Goal: Task Accomplishment & Management: Manage account settings

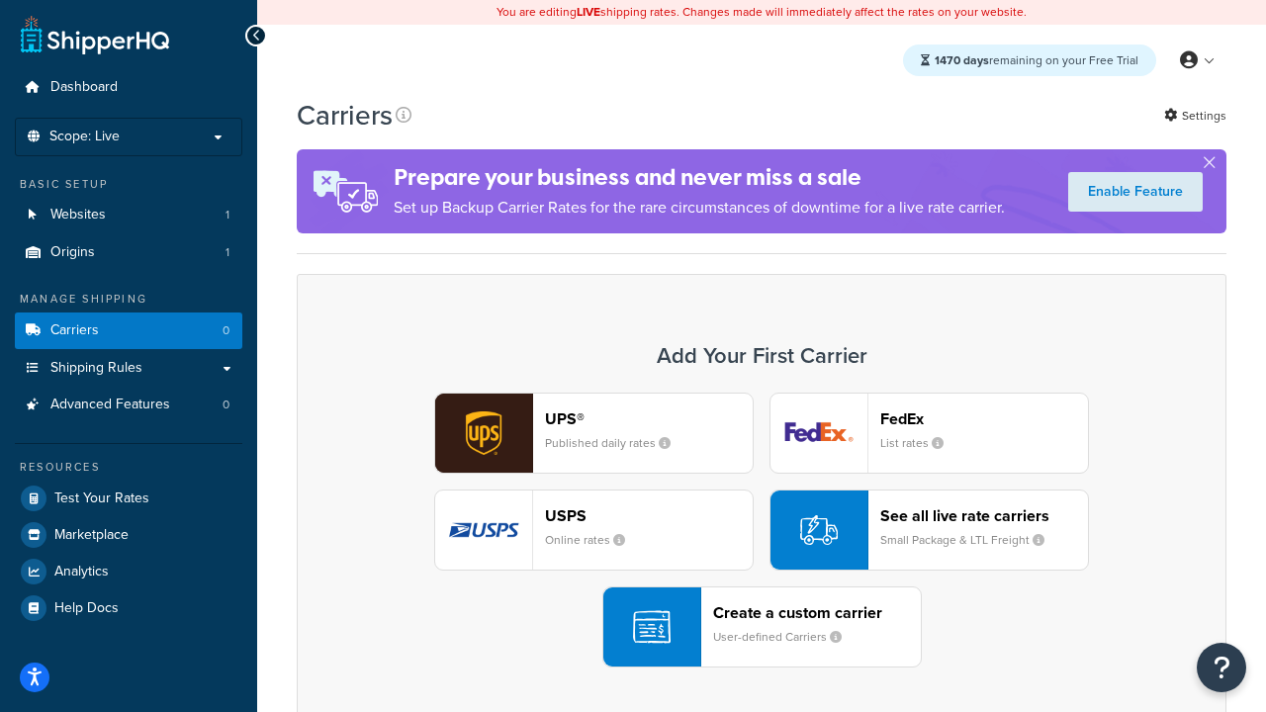
click at [762, 530] on div "UPS® Published daily rates FedEx List rates USPS Online rates See all live rate…" at bounding box center [762, 530] width 888 height 275
click at [984, 418] on header "FedEx" at bounding box center [985, 419] width 208 height 19
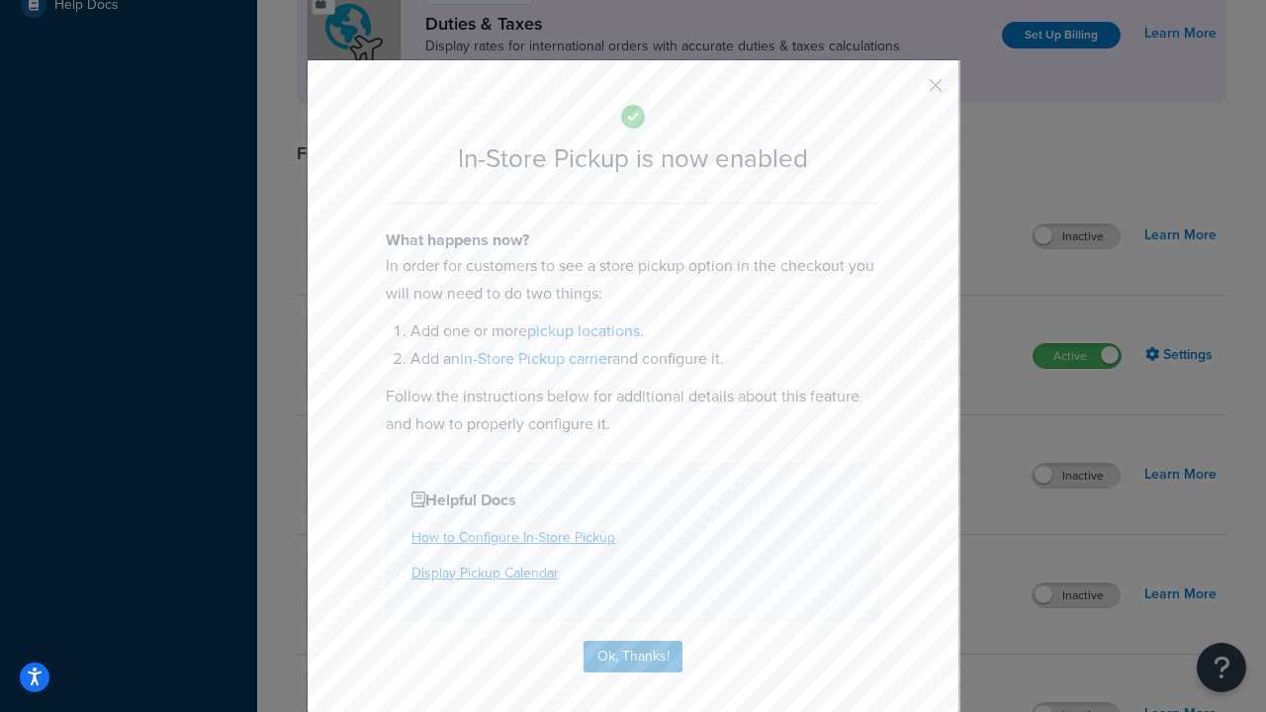
click at [906, 92] on button "button" at bounding box center [906, 92] width 5 height 5
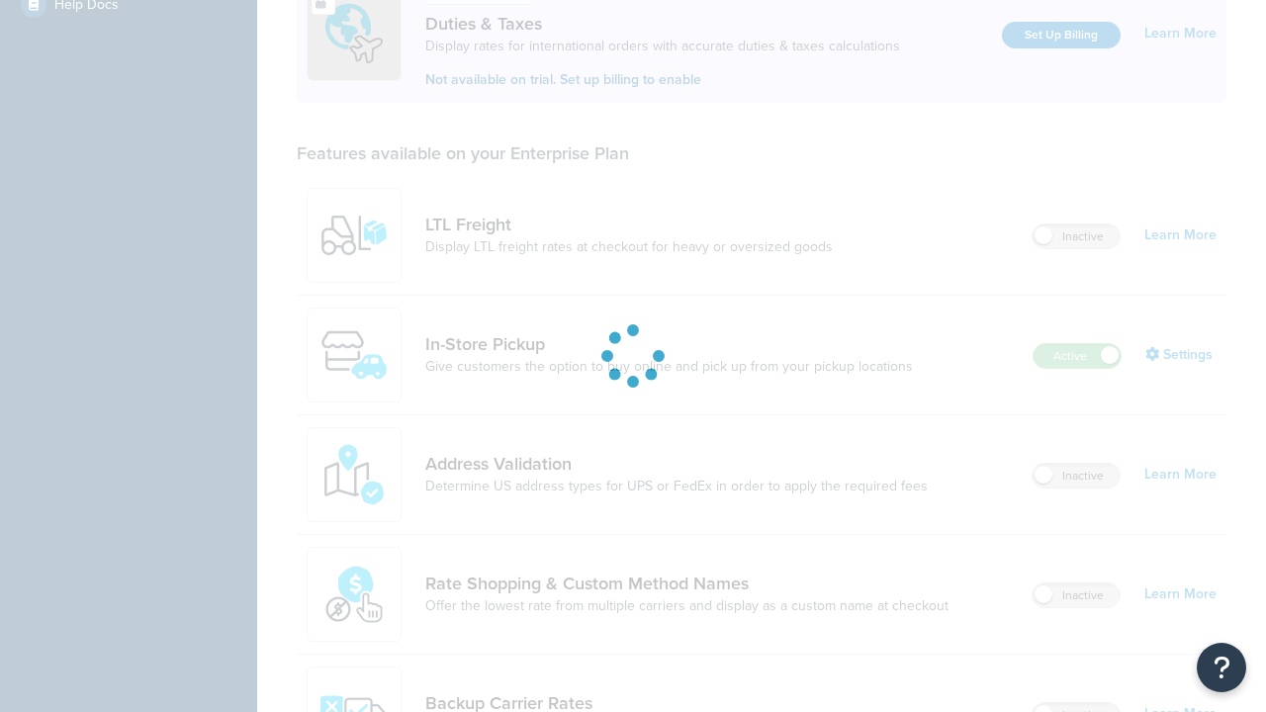
scroll to position [603, 0]
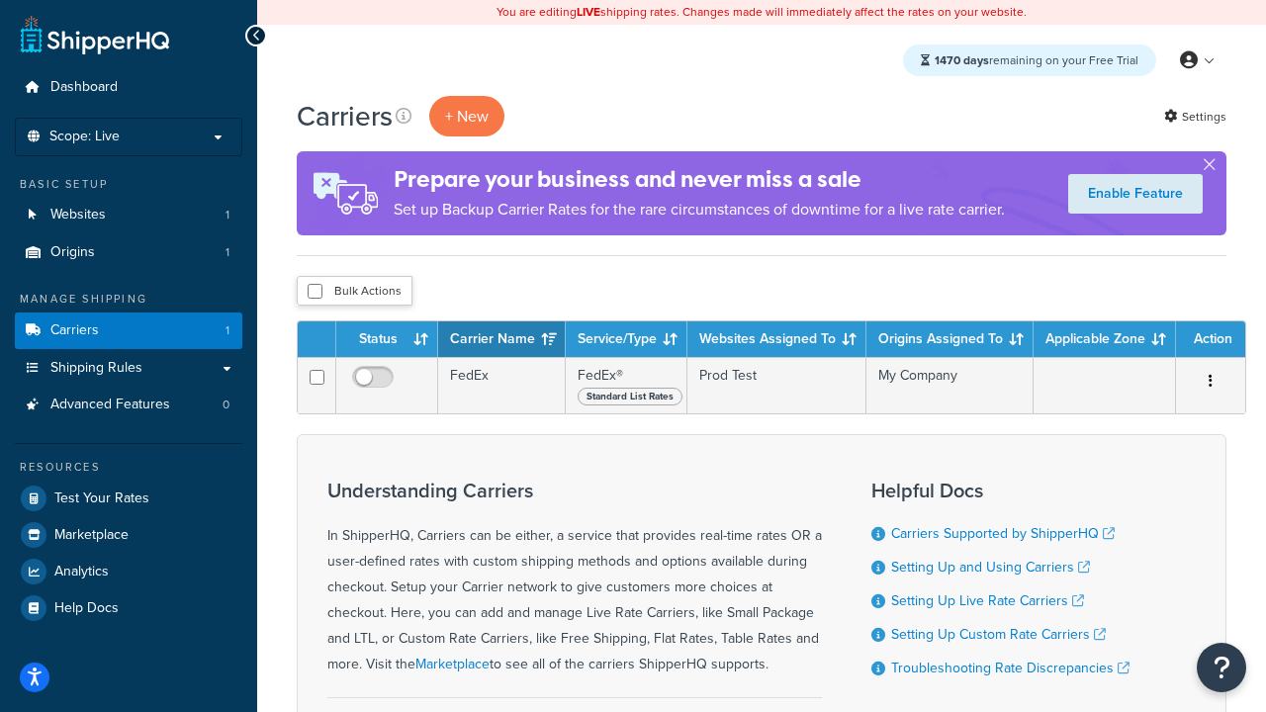
click at [315, 292] on input "checkbox" at bounding box center [315, 291] width 15 height 15
checkbox input "true"
click at [0, 0] on button "Delete" at bounding box center [0, 0] width 0 height 0
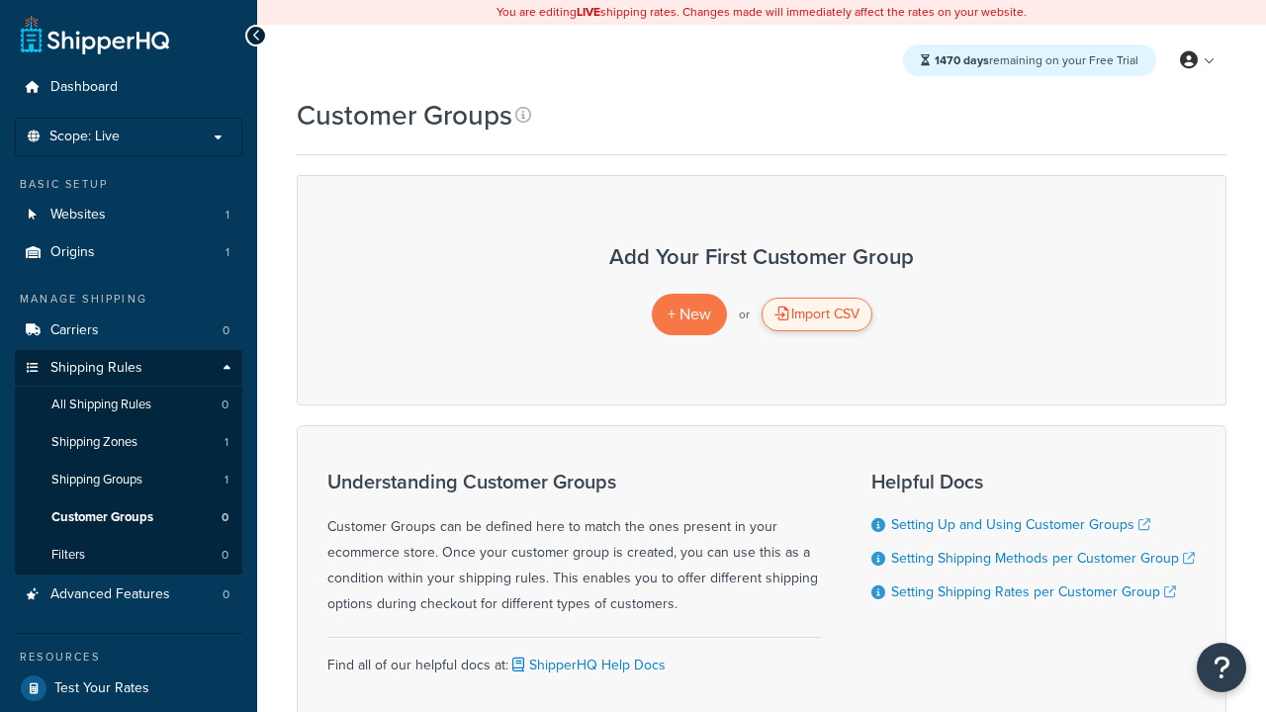
click at [816, 315] on div "Import CSV" at bounding box center [817, 315] width 111 height 34
